Goal: Task Accomplishment & Management: Manage account settings

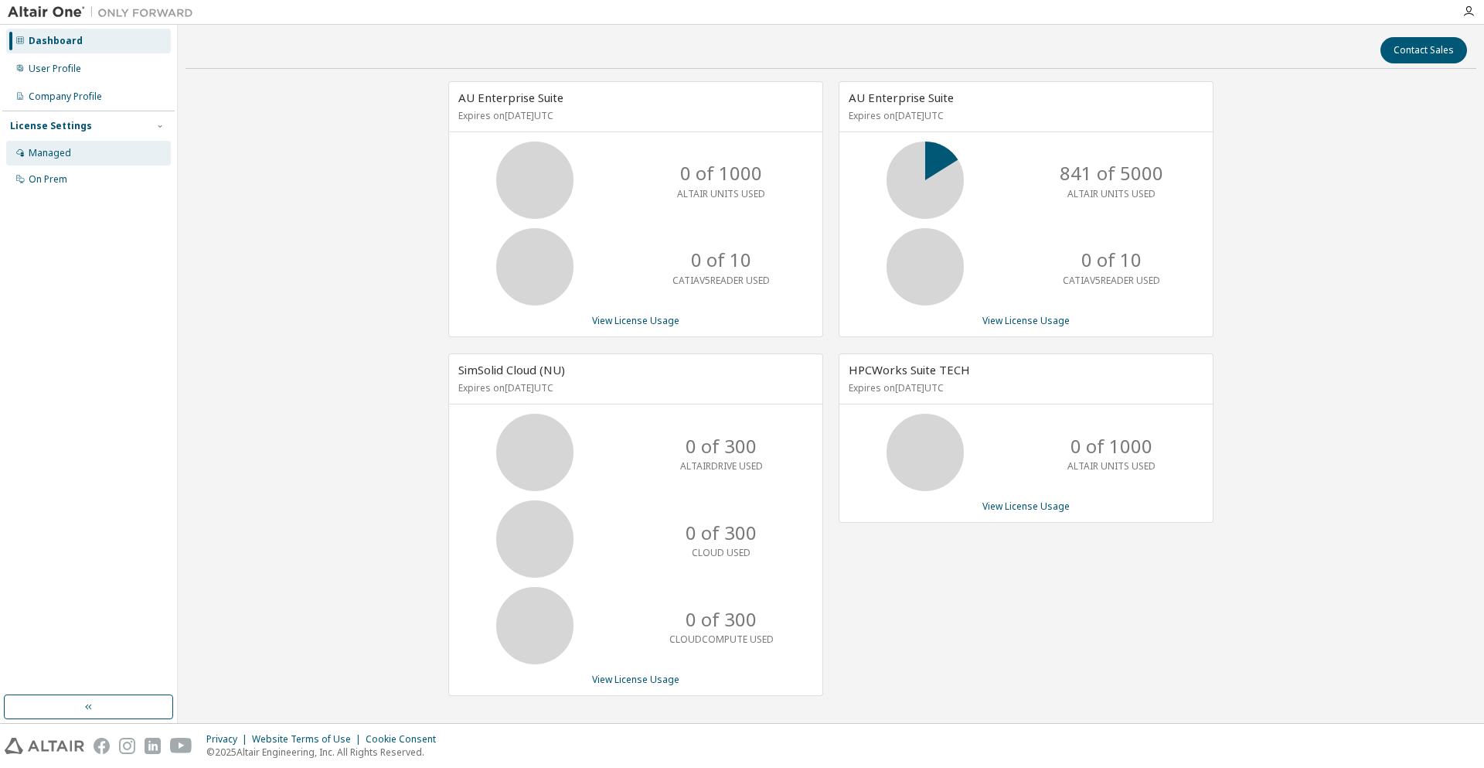
click at [90, 151] on div "Managed" at bounding box center [88, 153] width 165 height 25
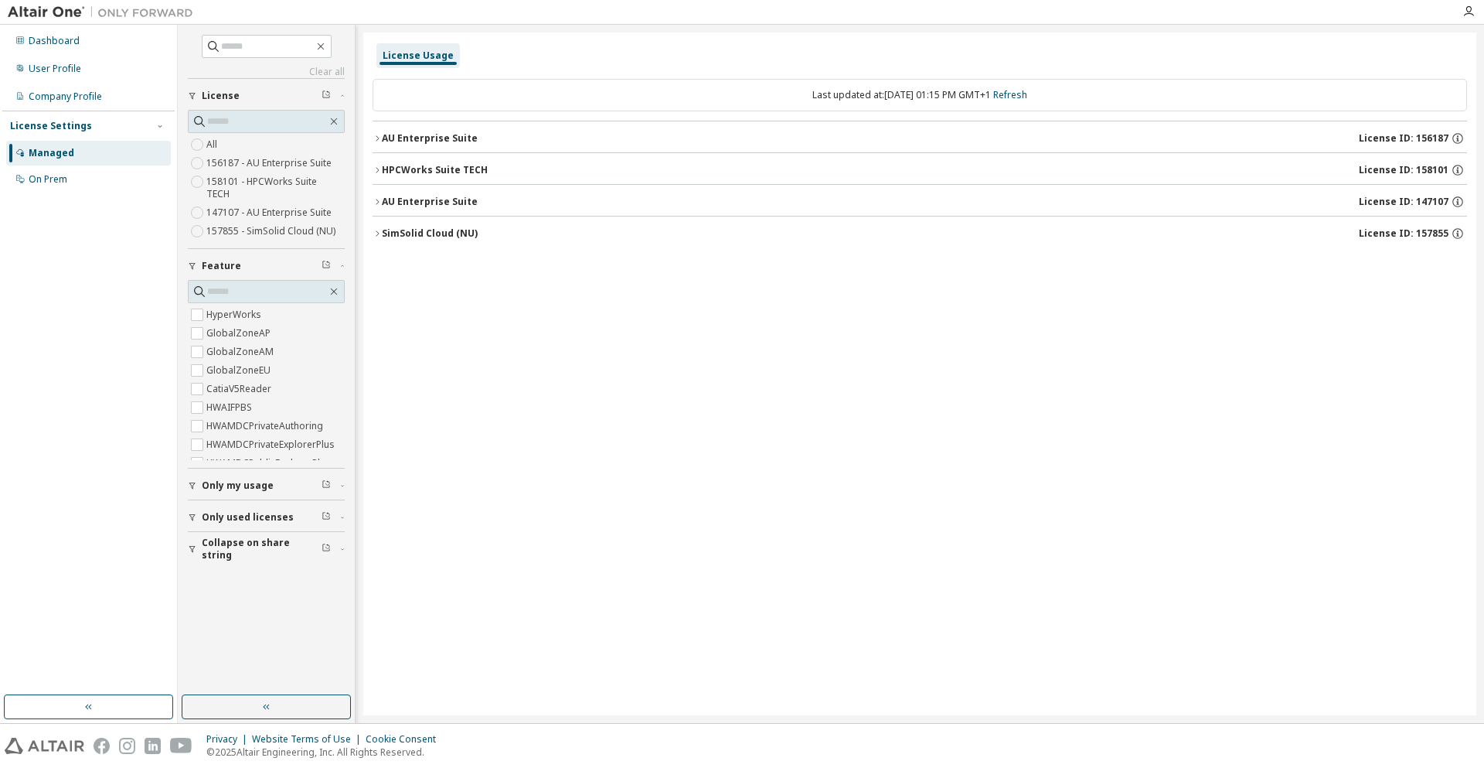
click at [451, 165] on div "HPCWorks Suite TECH" at bounding box center [435, 170] width 106 height 12
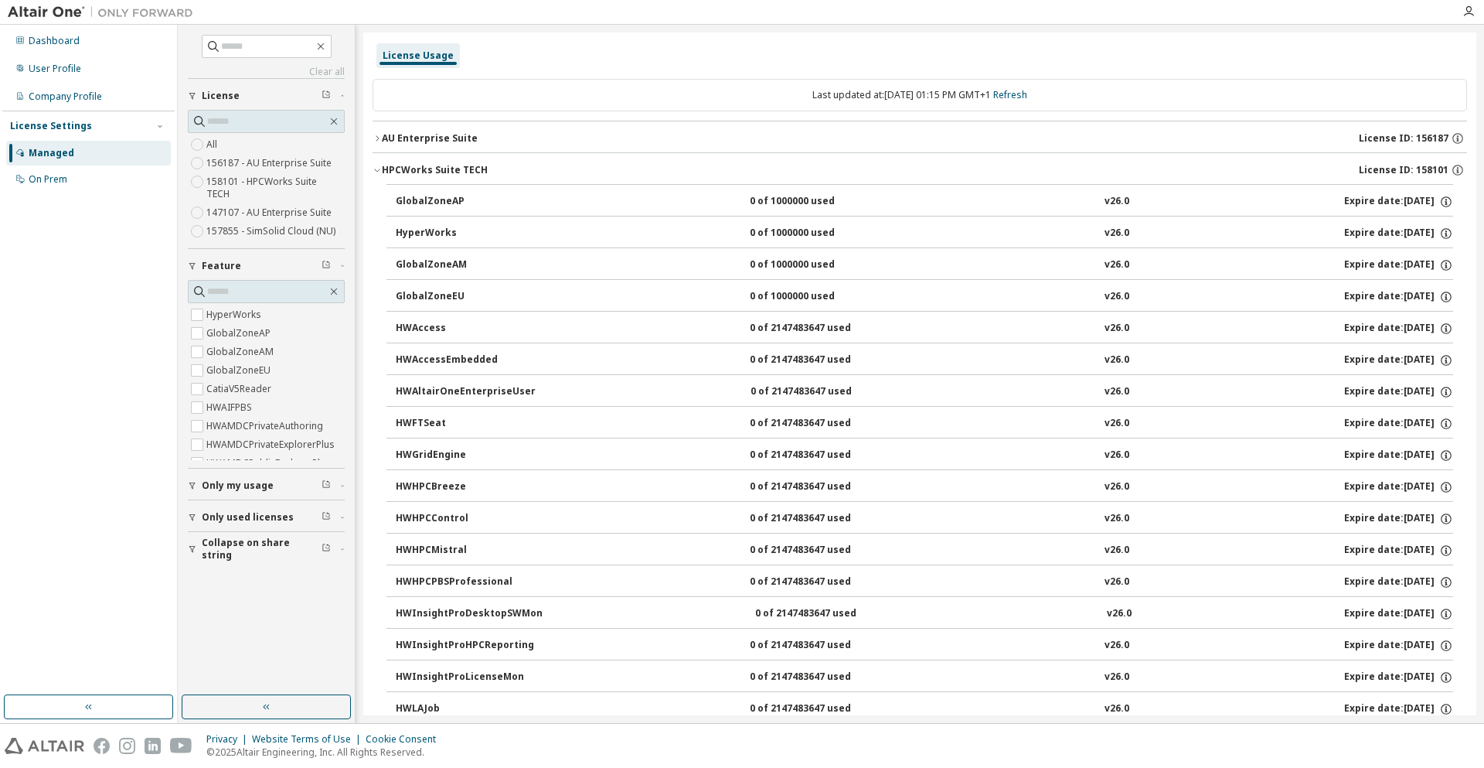
click at [450, 165] on div "HPCWorks Suite TECH" at bounding box center [435, 170] width 106 height 12
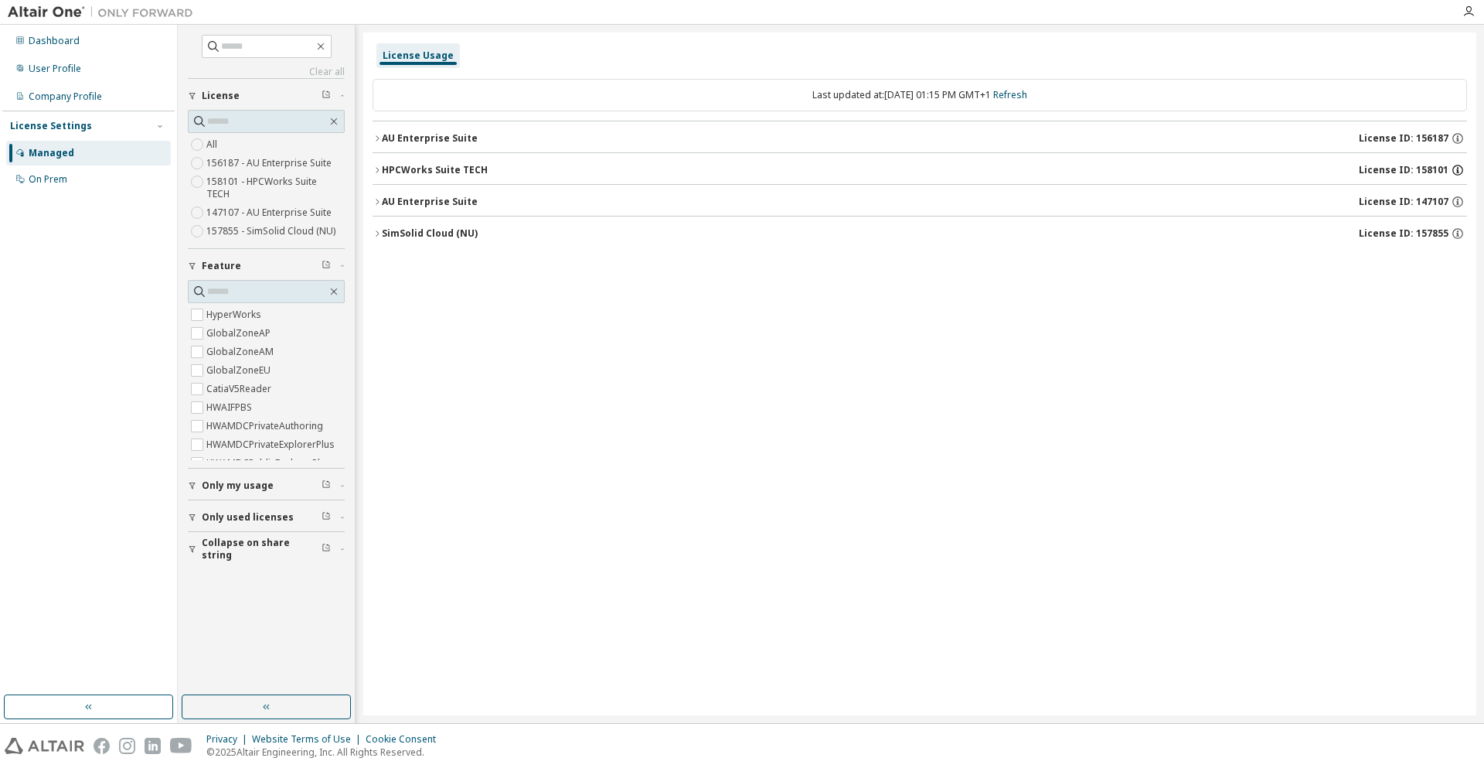
click at [1457, 170] on icon "button" at bounding box center [1457, 171] width 2 height 4
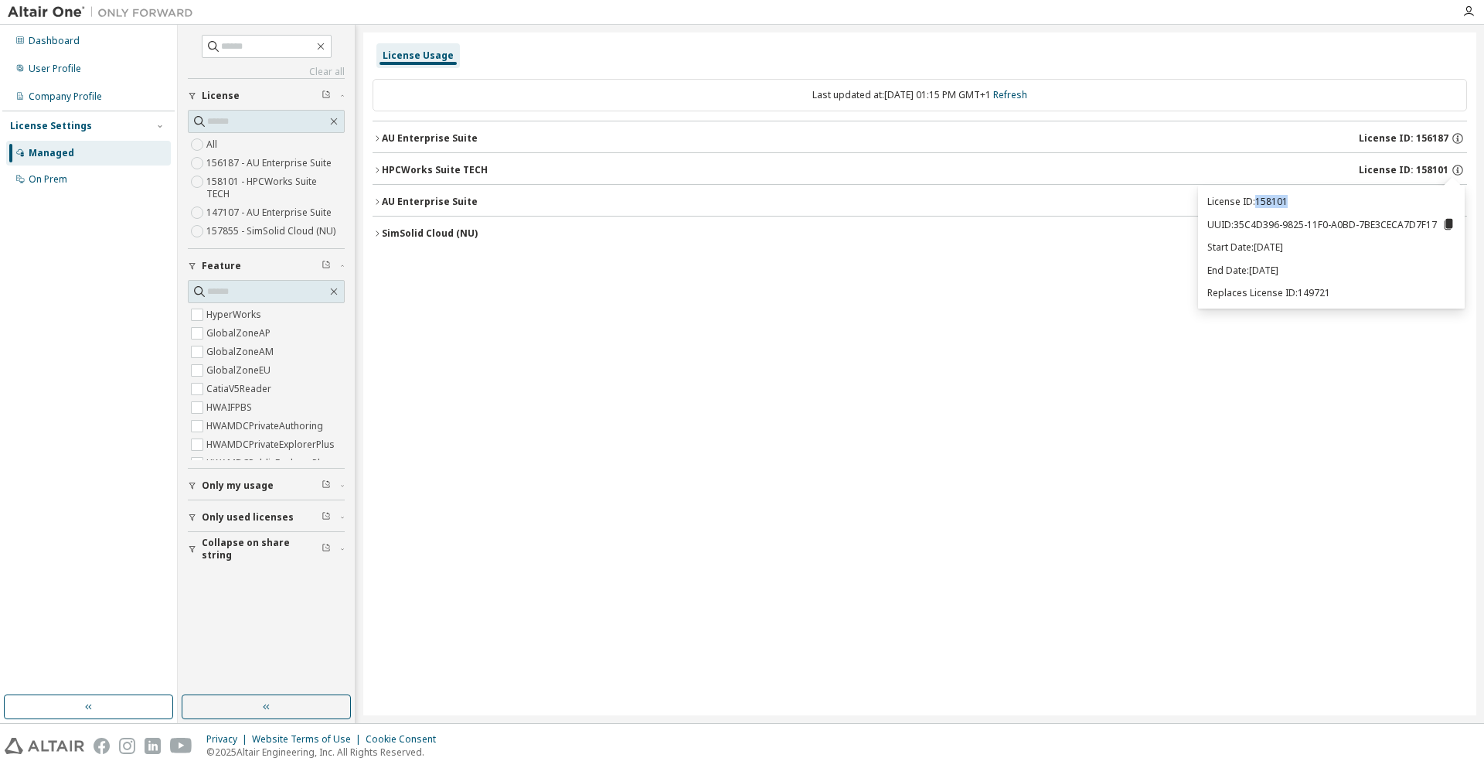
drag, startPoint x: 1309, startPoint y: 204, endPoint x: 1257, endPoint y: 203, distance: 51.8
click at [1257, 203] on p "License ID: 158101" at bounding box center [1331, 201] width 248 height 13
copy p "158101"
click at [604, 271] on div "License Usage Last updated at: Thu 2025-10-02 01:15 PM GMT+1 Refresh AU Enterpr…" at bounding box center [919, 373] width 1113 height 683
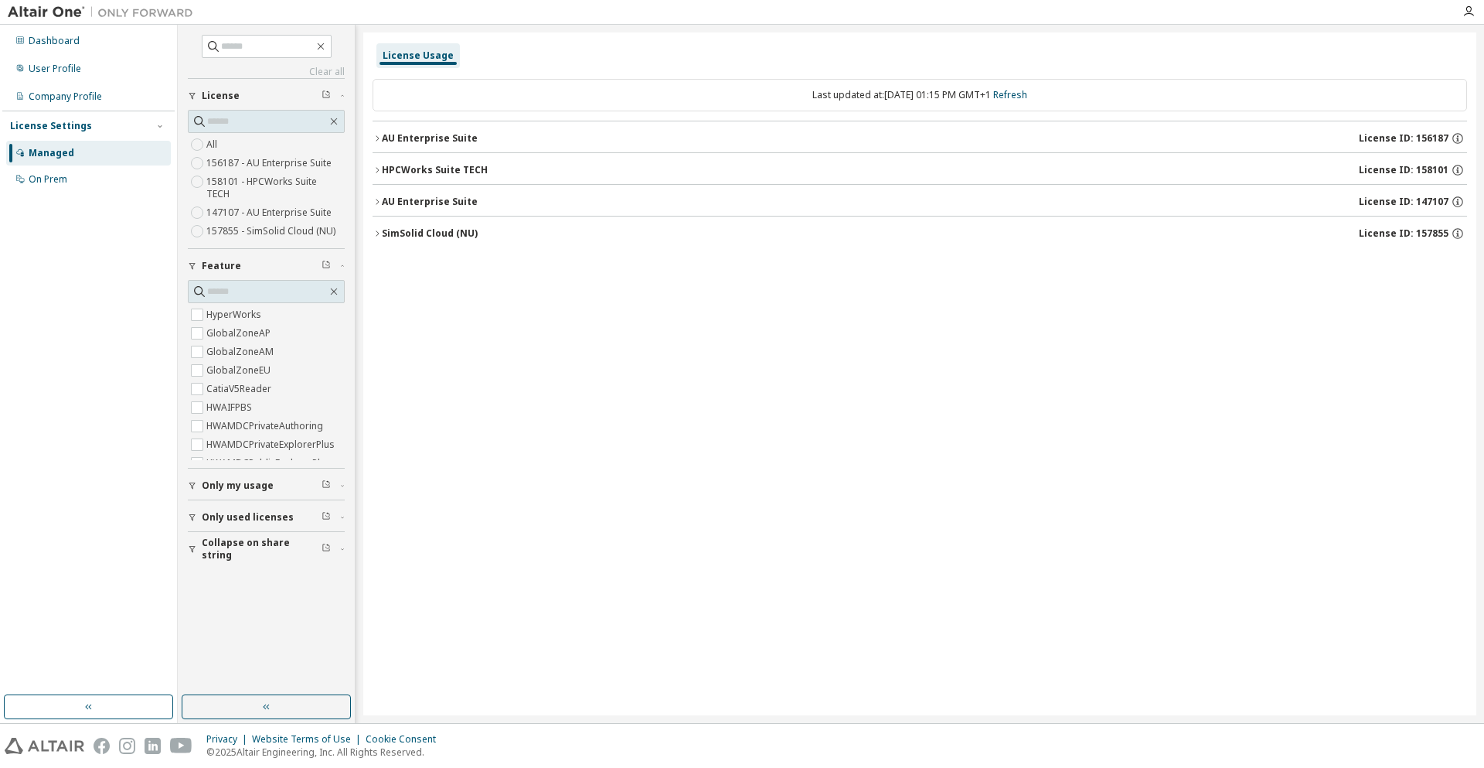
click at [462, 172] on div "HPCWorks Suite TECH" at bounding box center [435, 170] width 106 height 12
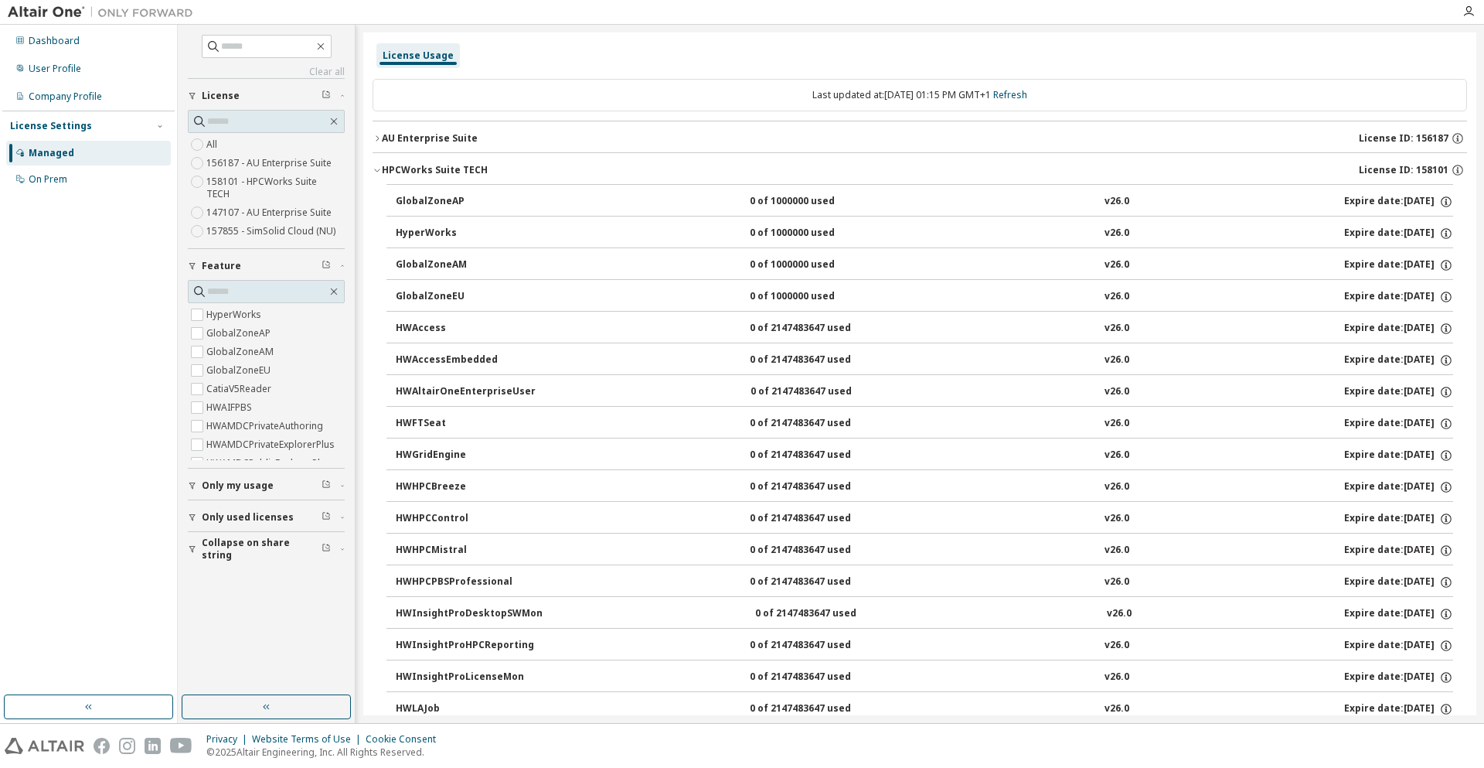
click at [460, 172] on div "HPCWorks Suite TECH" at bounding box center [435, 170] width 106 height 12
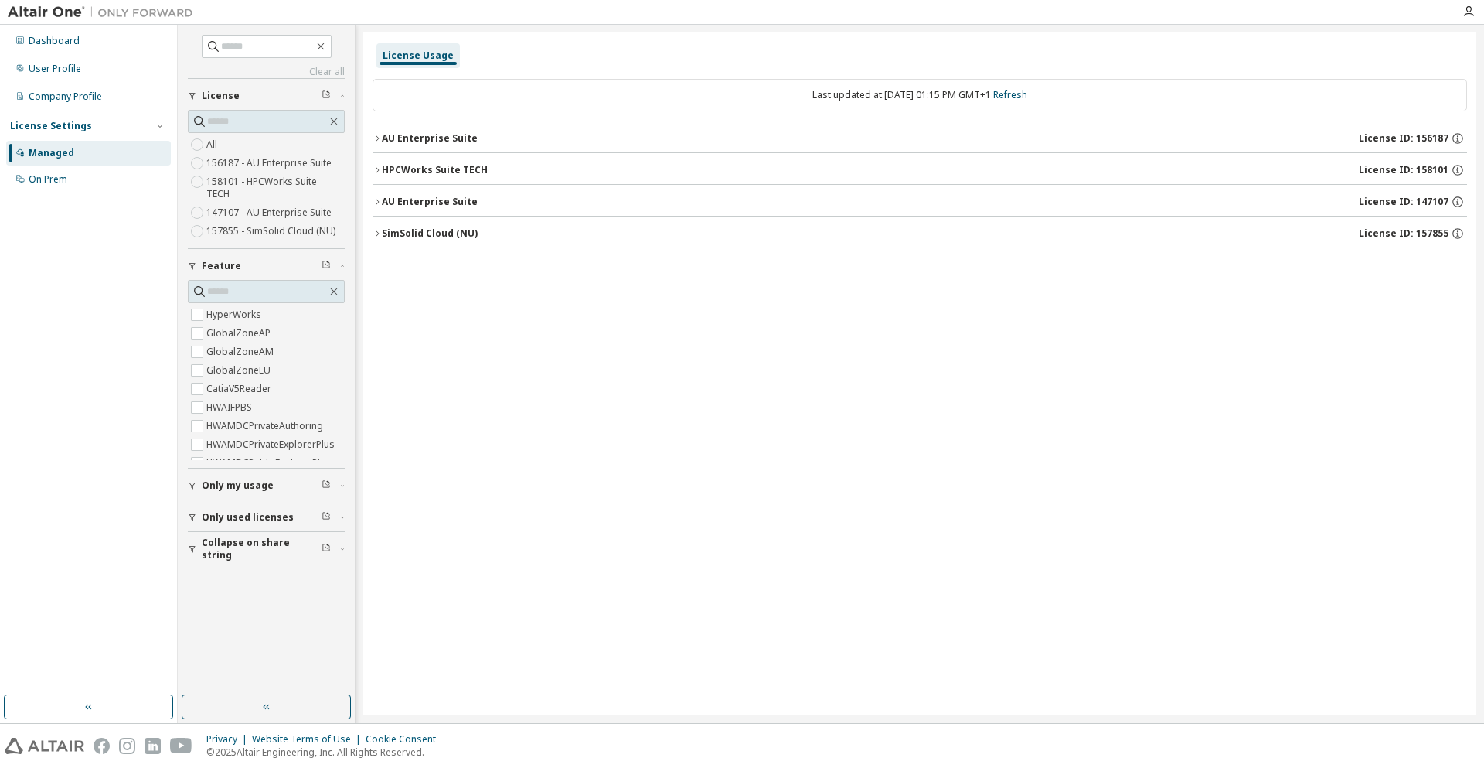
click at [249, 511] on span "Only used licenses" at bounding box center [248, 517] width 92 height 12
click at [431, 55] on div "License Usage" at bounding box center [418, 55] width 71 height 12
click at [38, 125] on div "License Settings" at bounding box center [51, 126] width 82 height 12
click at [44, 124] on div "License Settings" at bounding box center [51, 126] width 82 height 12
click at [52, 177] on div "On Prem" at bounding box center [48, 179] width 39 height 12
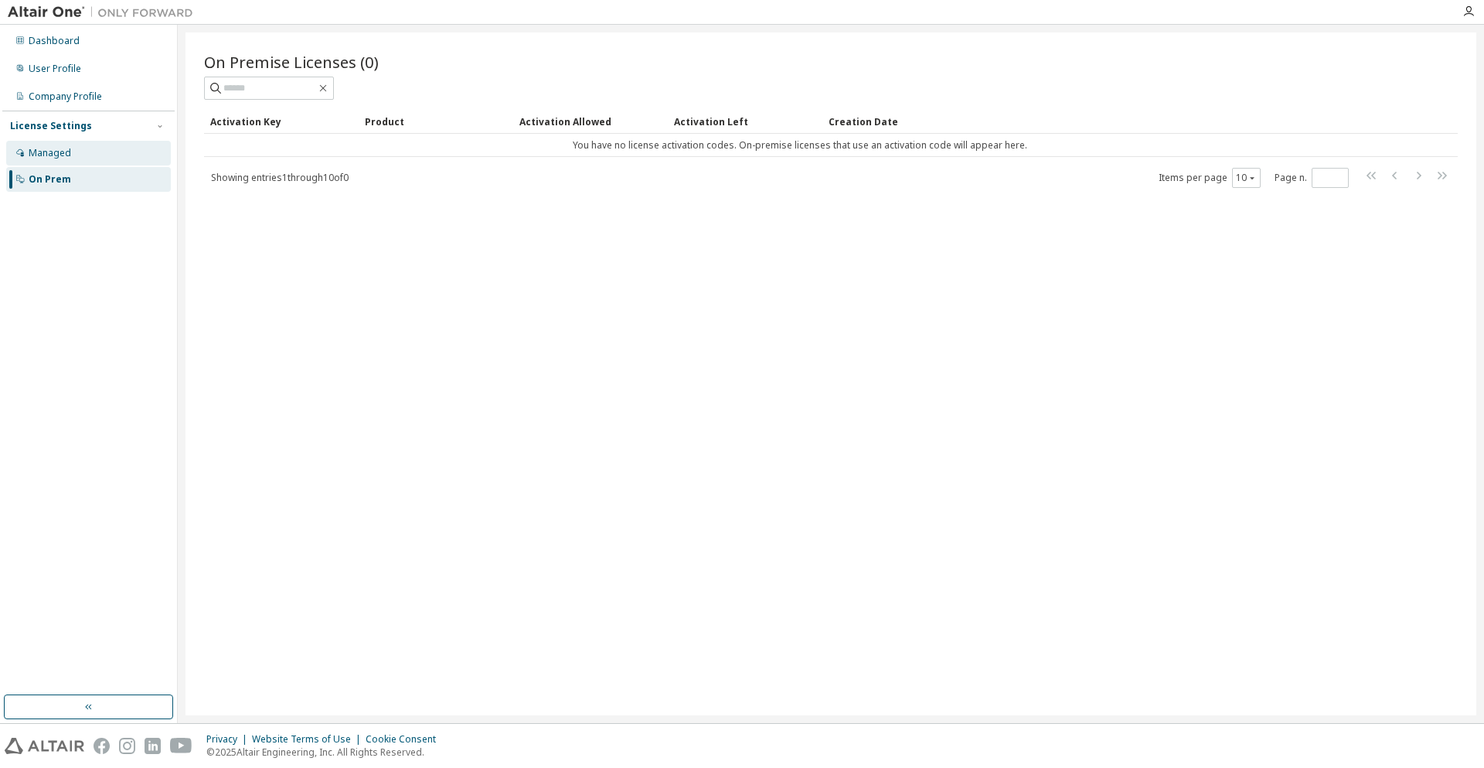
click at [52, 162] on div "Managed" at bounding box center [88, 153] width 165 height 25
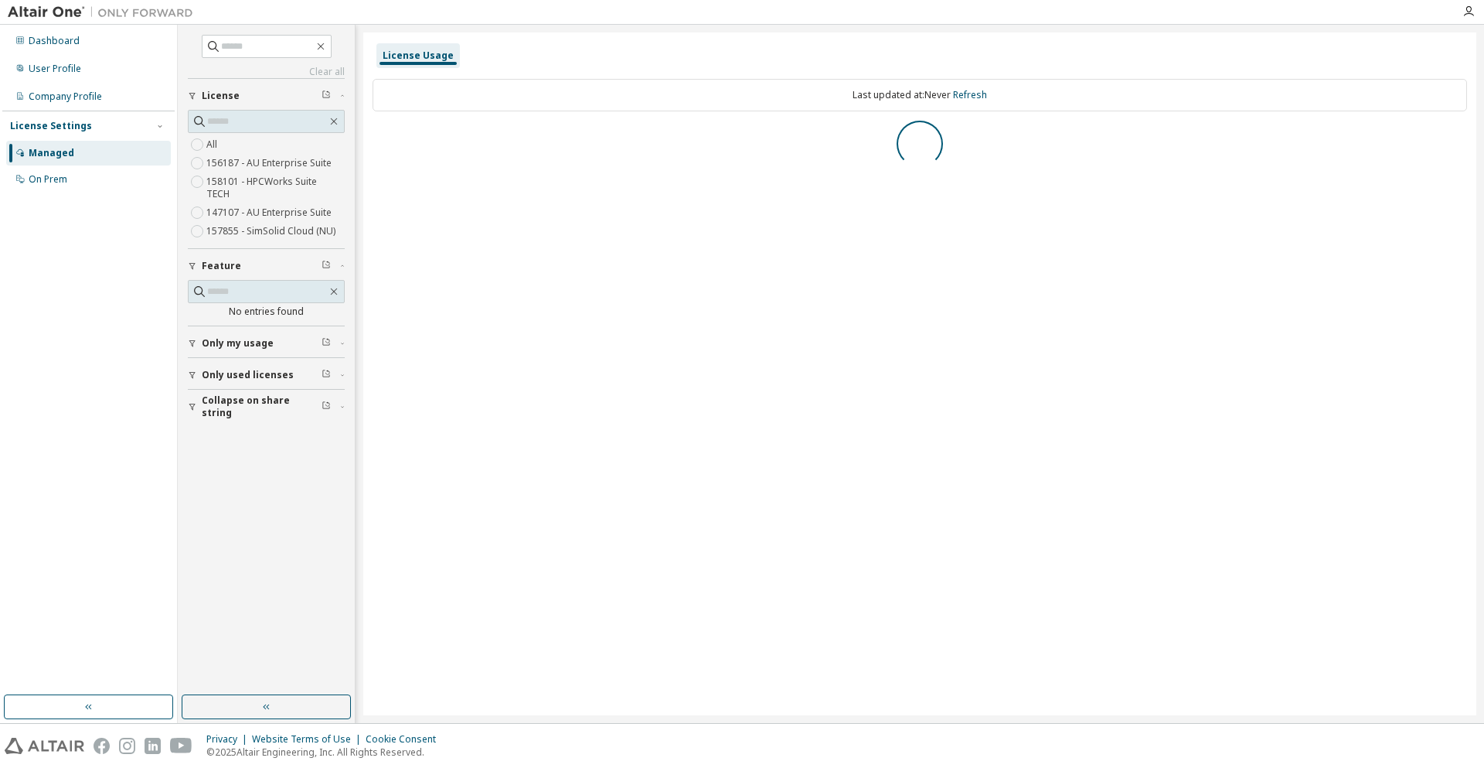
click at [216, 94] on span "License" at bounding box center [221, 96] width 38 height 12
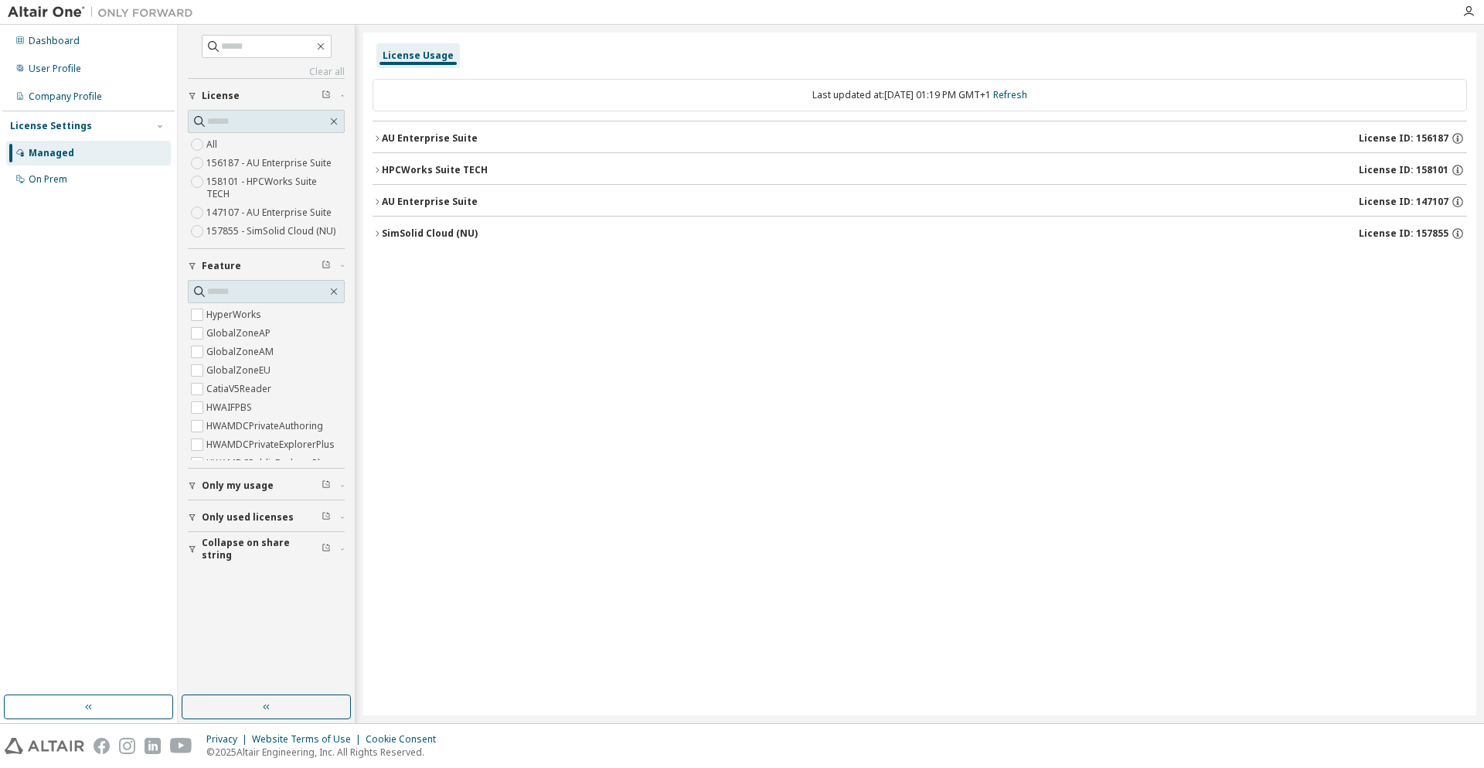
click at [285, 511] on span "Only used licenses" at bounding box center [248, 517] width 92 height 12
click at [287, 583] on span "Collapse on share string" at bounding box center [262, 593] width 120 height 25
click at [265, 479] on span "Only my usage" at bounding box center [238, 485] width 72 height 12
click at [53, 37] on div "Dashboard" at bounding box center [54, 41] width 51 height 12
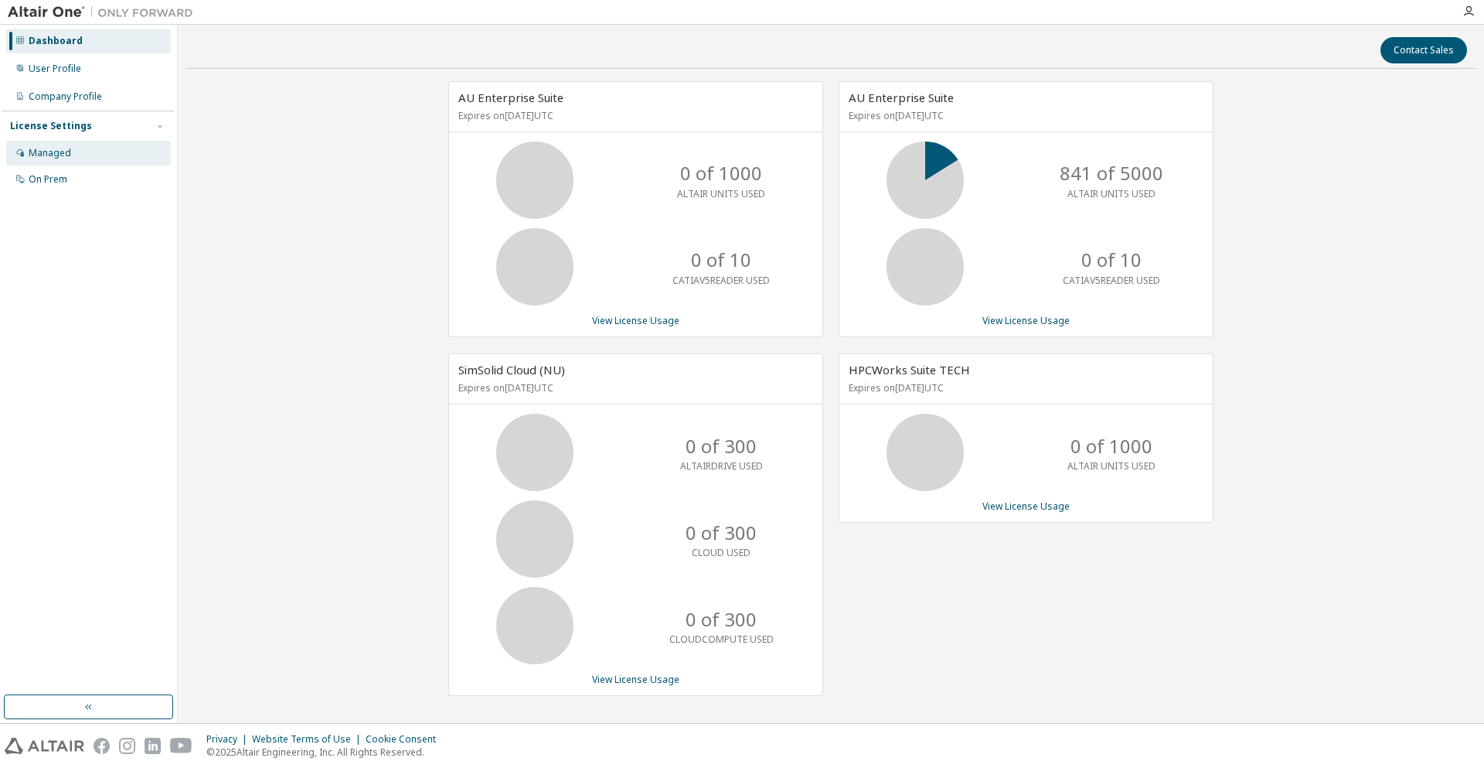
click at [48, 148] on div "Managed" at bounding box center [50, 153] width 43 height 12
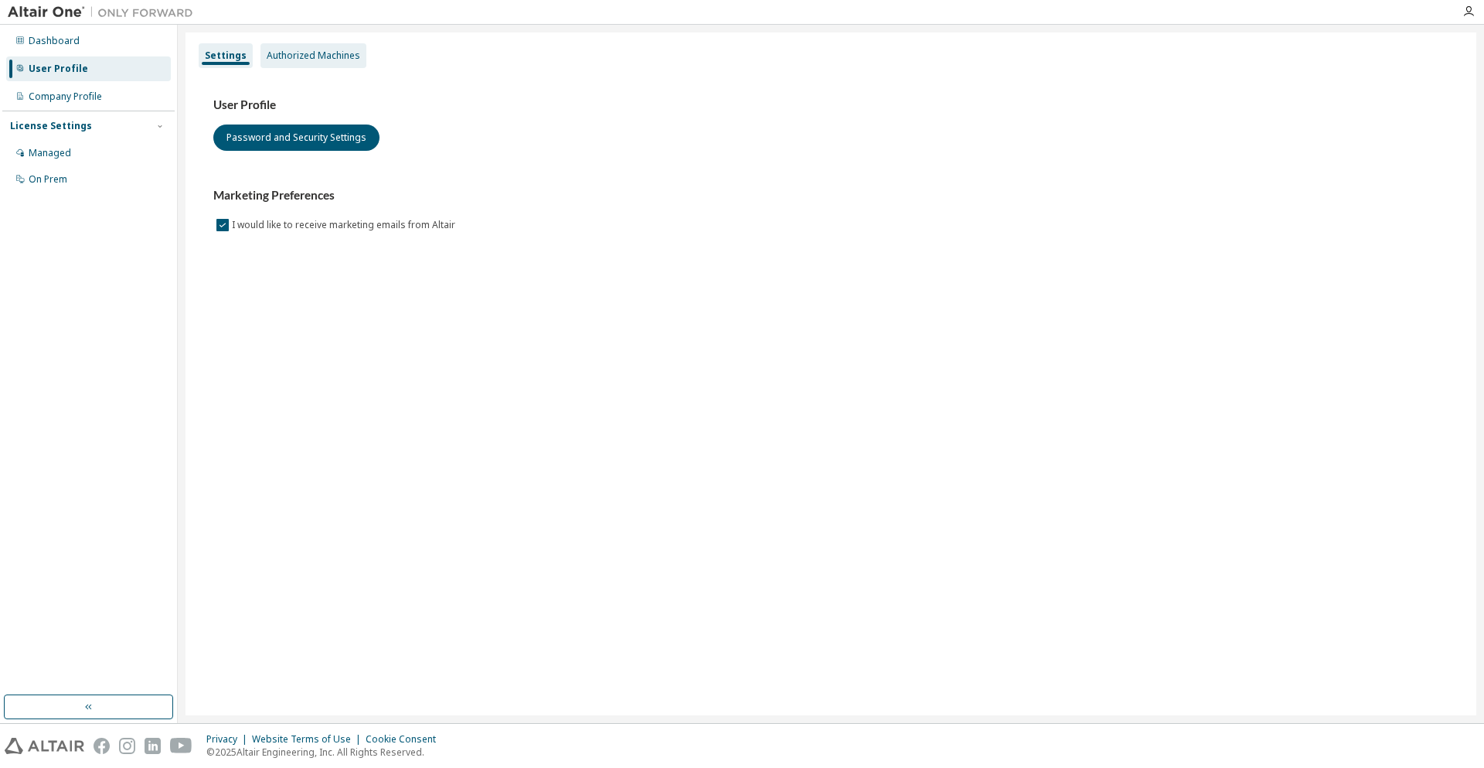
click at [317, 63] on div "Authorized Machines" at bounding box center [313, 55] width 106 height 25
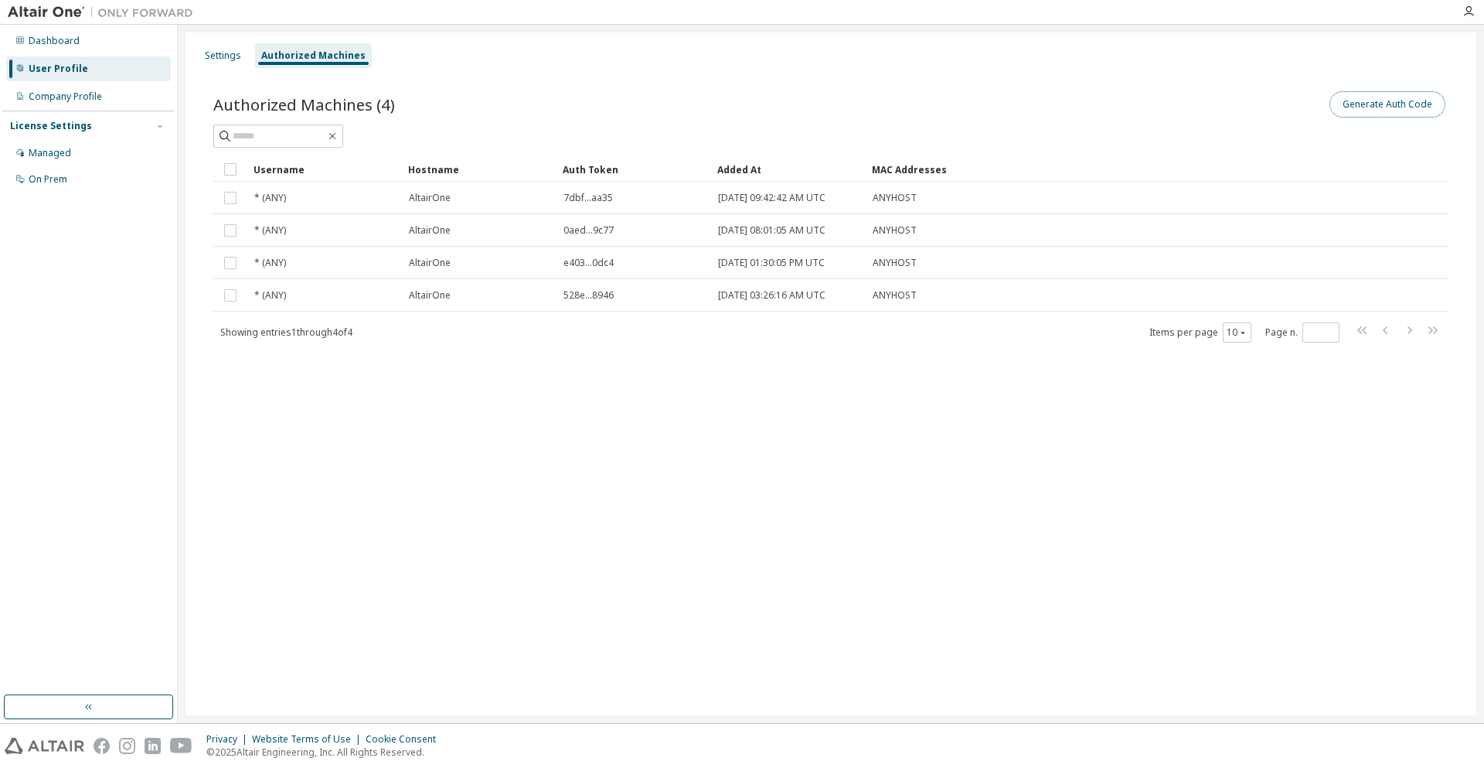
click at [1386, 107] on button "Generate Auth Code" at bounding box center [1387, 104] width 116 height 26
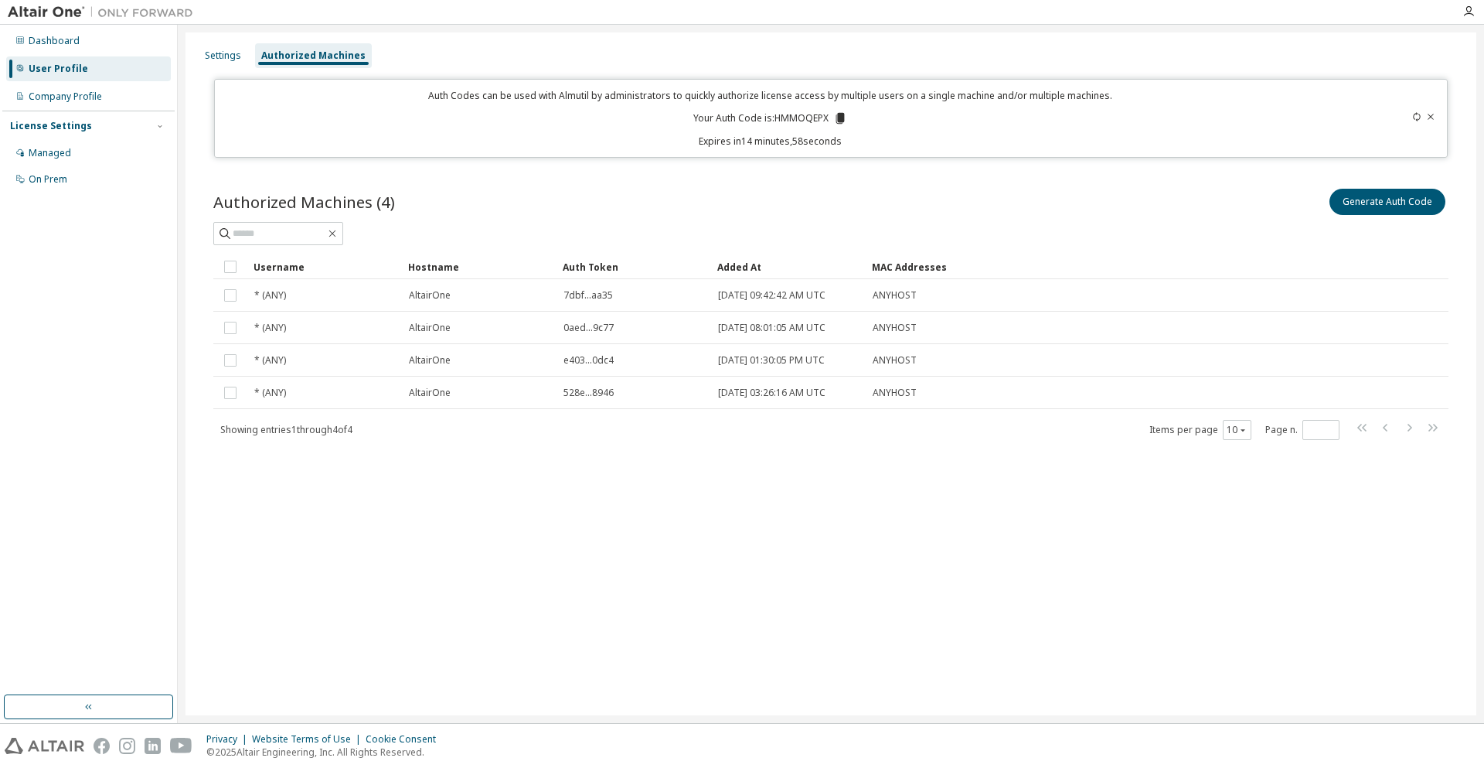
click at [810, 114] on p "Your Auth Code is: HMMOQEPX" at bounding box center [770, 118] width 154 height 14
copy p "HMMOQEPX"
click at [45, 64] on div "User Profile" at bounding box center [59, 69] width 60 height 12
